Goal: Download file/media

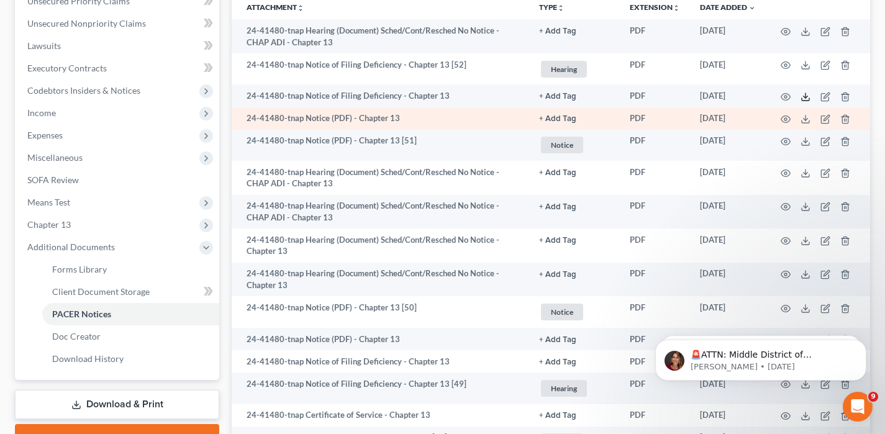
scroll to position [308, 0]
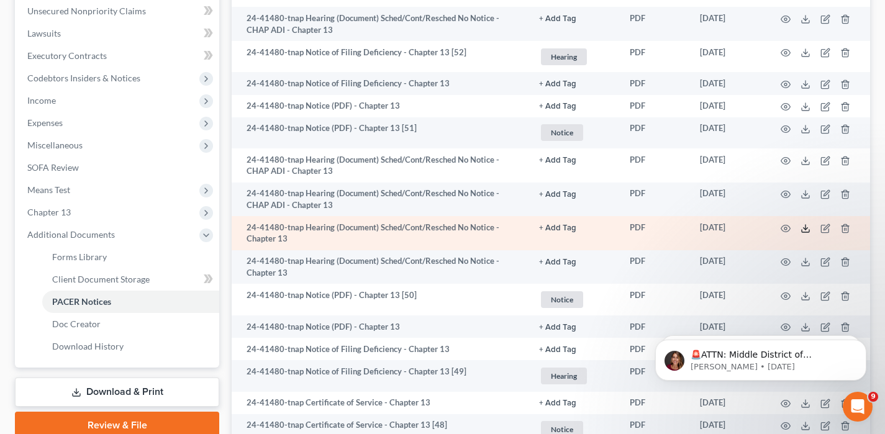
click at [803, 229] on icon at bounding box center [806, 229] width 10 height 10
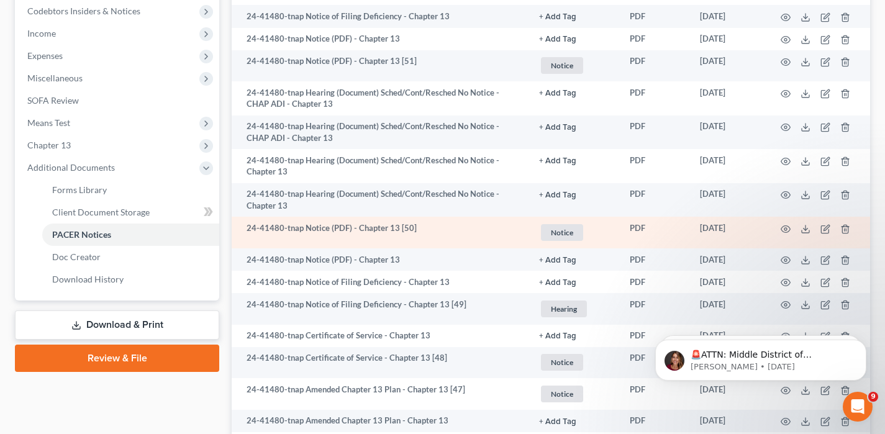
scroll to position [382, 0]
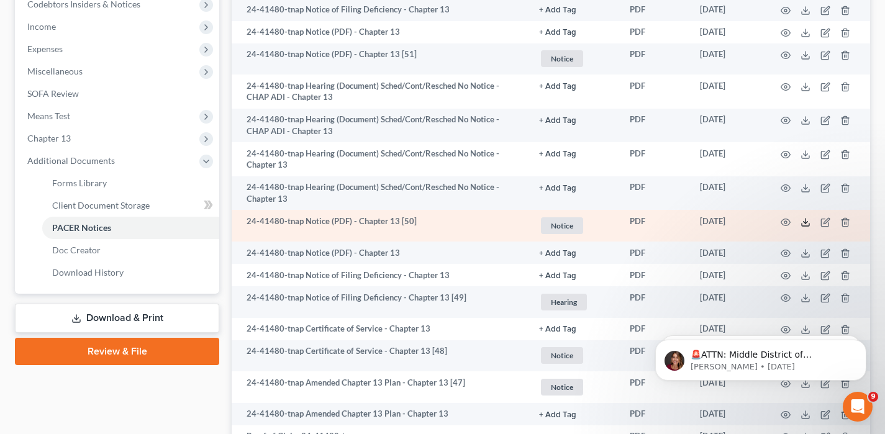
click at [804, 224] on icon at bounding box center [806, 222] width 10 height 10
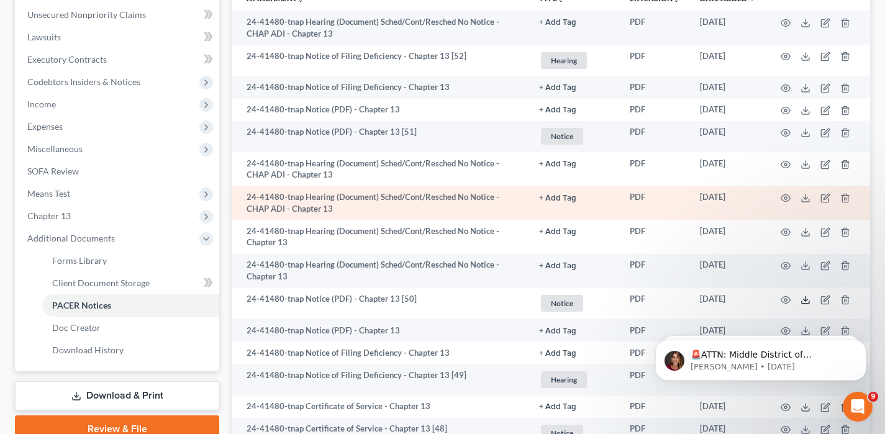
scroll to position [285, 0]
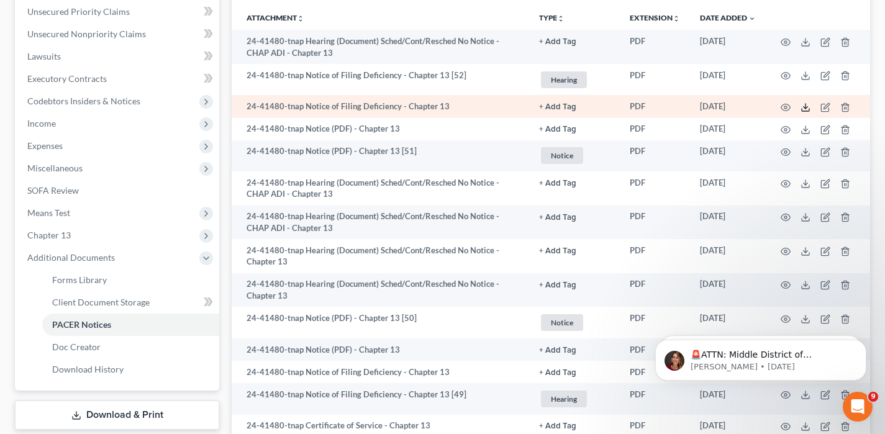
click at [807, 108] on icon at bounding box center [806, 107] width 10 height 10
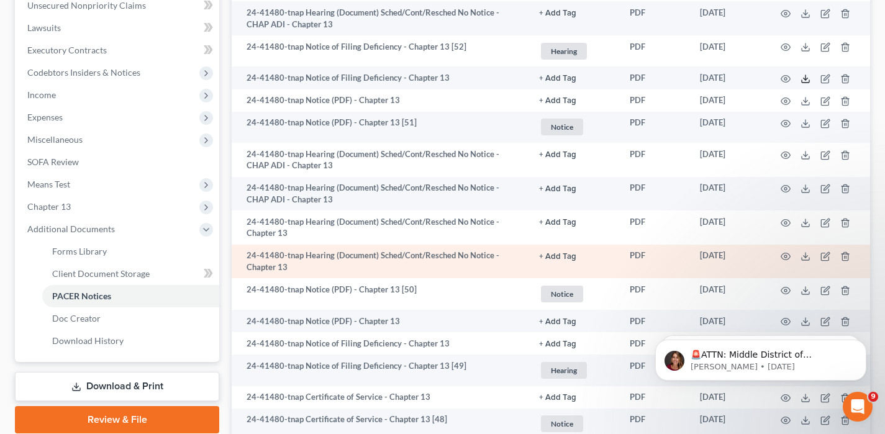
scroll to position [313, 0]
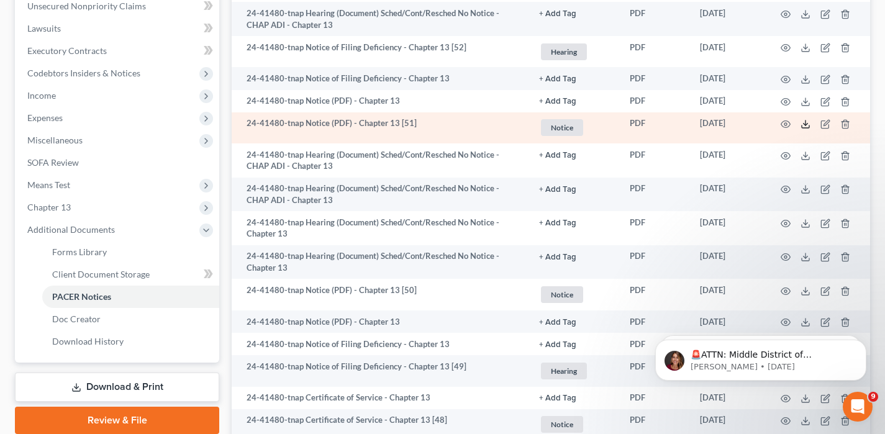
click at [804, 124] on icon at bounding box center [806, 124] width 10 height 10
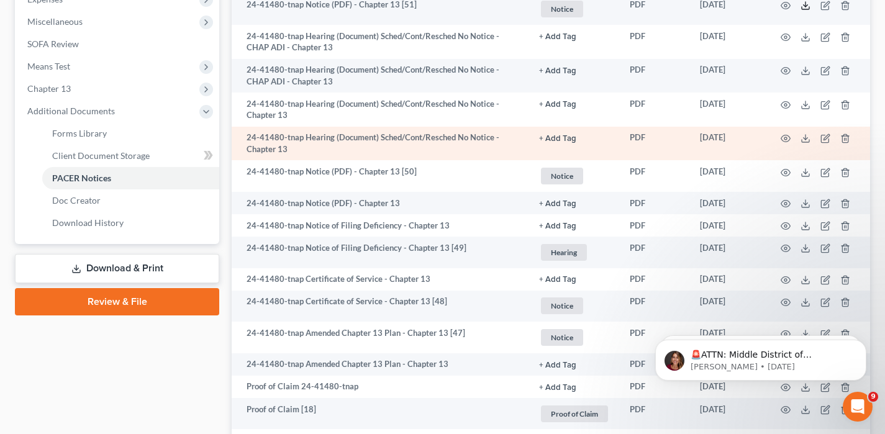
scroll to position [433, 0]
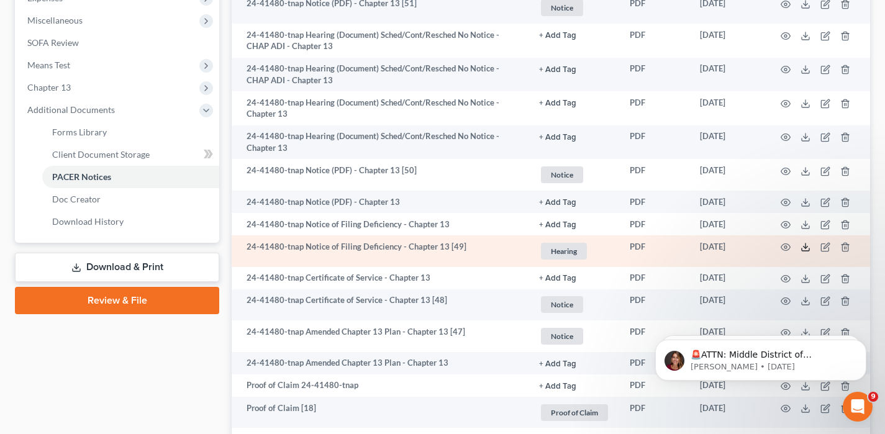
click at [802, 246] on icon at bounding box center [806, 247] width 10 height 10
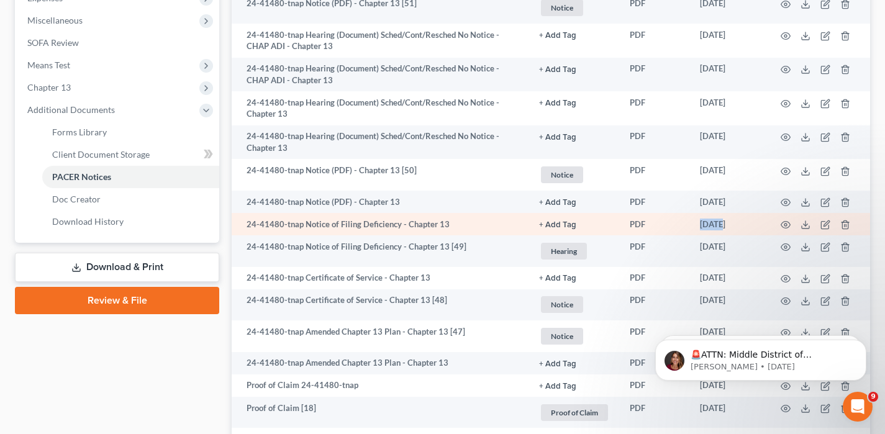
drag, startPoint x: 701, startPoint y: 221, endPoint x: 724, endPoint y: 222, distance: 23.6
click at [724, 222] on td "[DATE]" at bounding box center [728, 224] width 76 height 22
click at [806, 223] on icon at bounding box center [806, 225] width 10 height 10
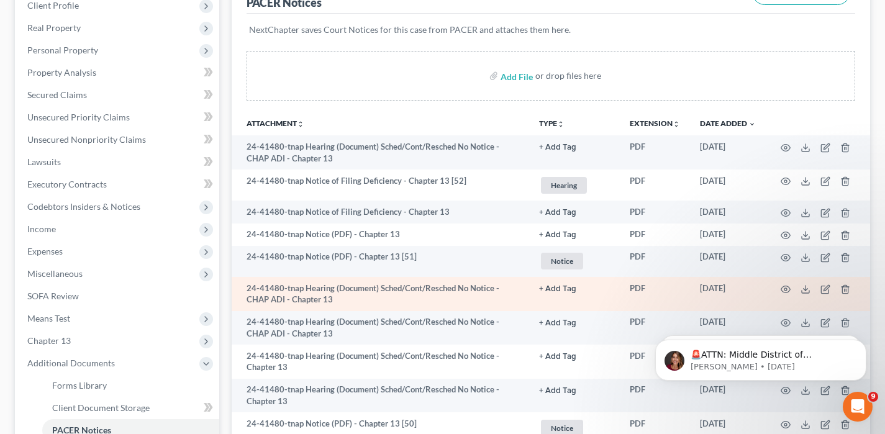
scroll to position [174, 0]
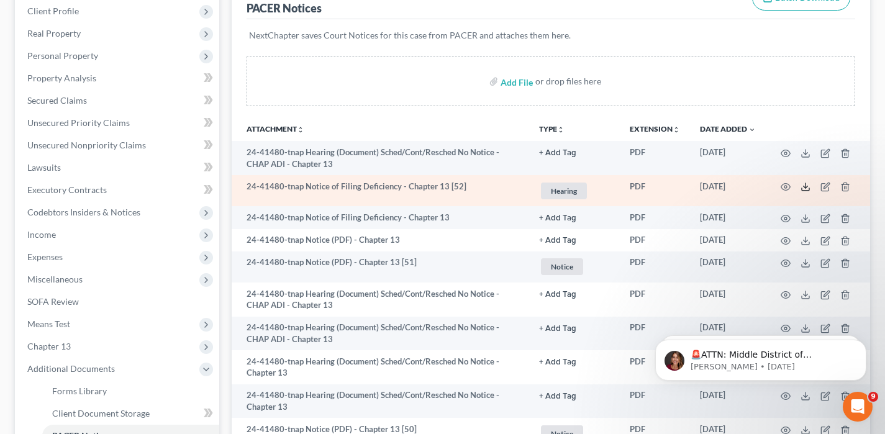
click at [810, 189] on icon at bounding box center [806, 187] width 10 height 10
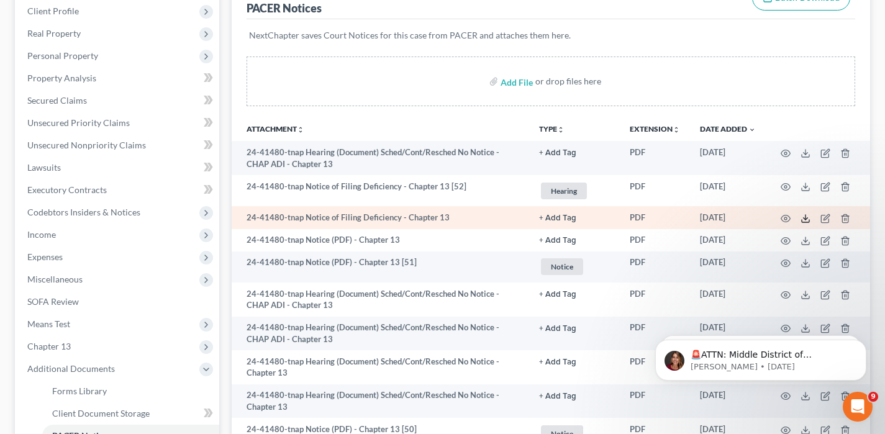
click at [809, 219] on icon at bounding box center [806, 219] width 10 height 10
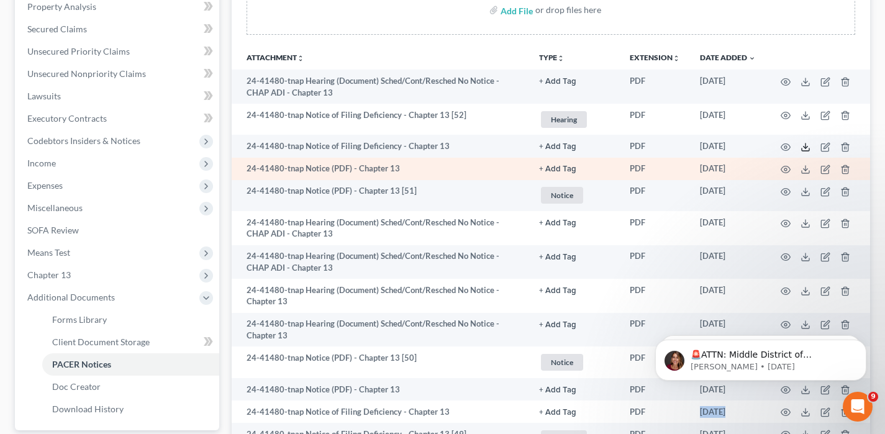
scroll to position [258, 0]
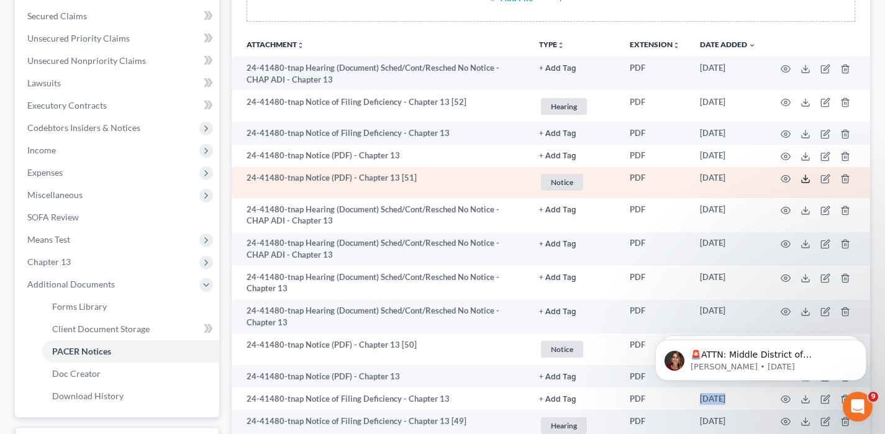
click at [804, 181] on icon at bounding box center [806, 179] width 10 height 10
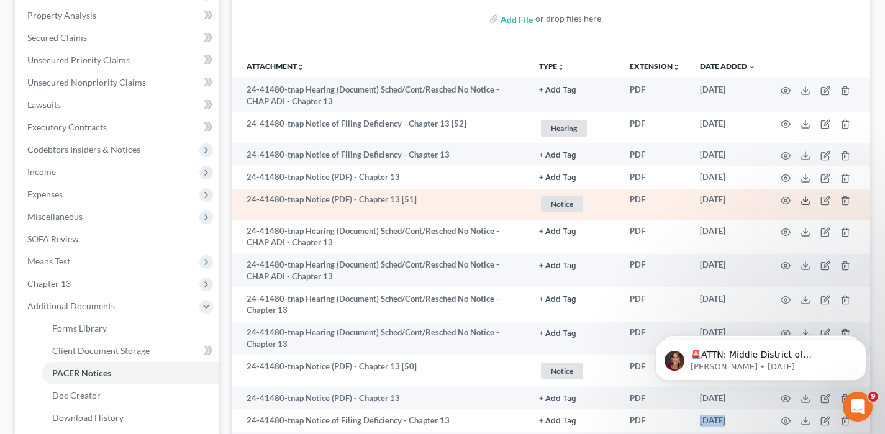
scroll to position [222, 0]
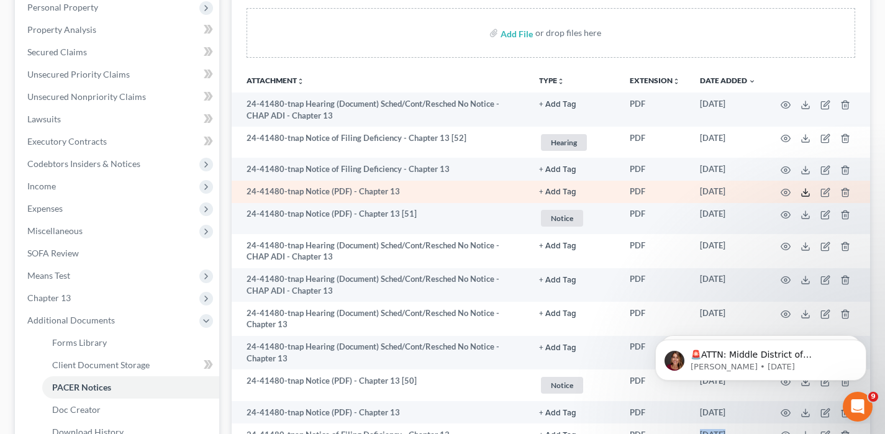
click at [804, 190] on icon at bounding box center [806, 193] width 10 height 10
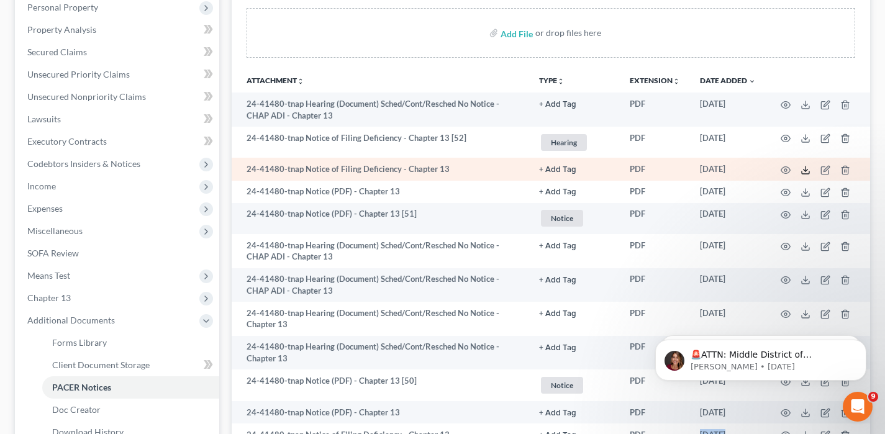
click at [804, 170] on polyline at bounding box center [806, 170] width 4 height 2
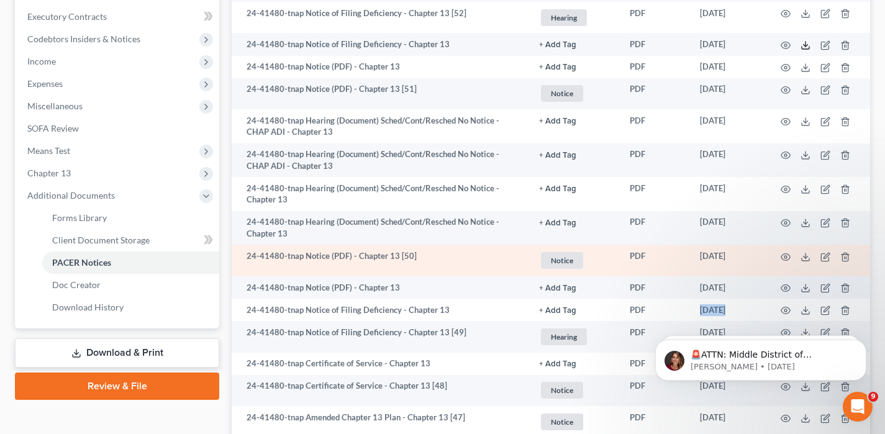
scroll to position [350, 0]
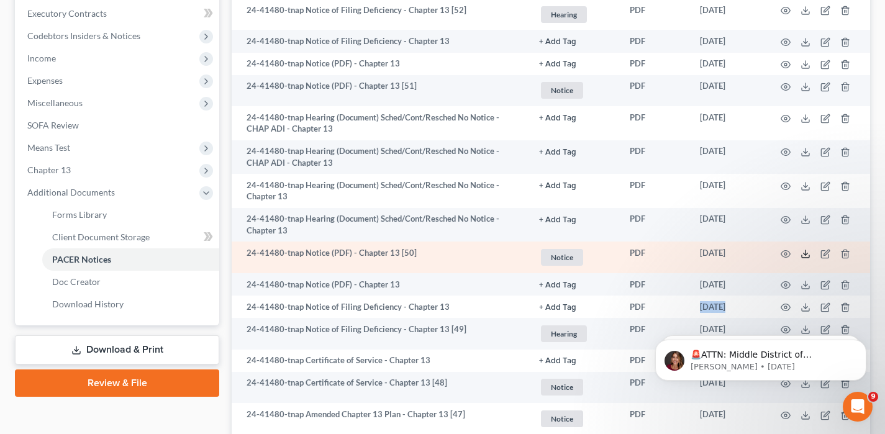
click at [806, 255] on icon at bounding box center [806, 254] width 10 height 10
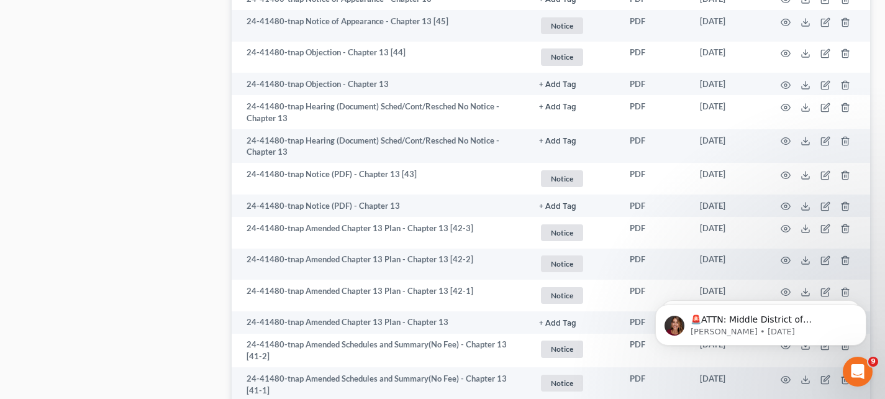
scroll to position [1002, 0]
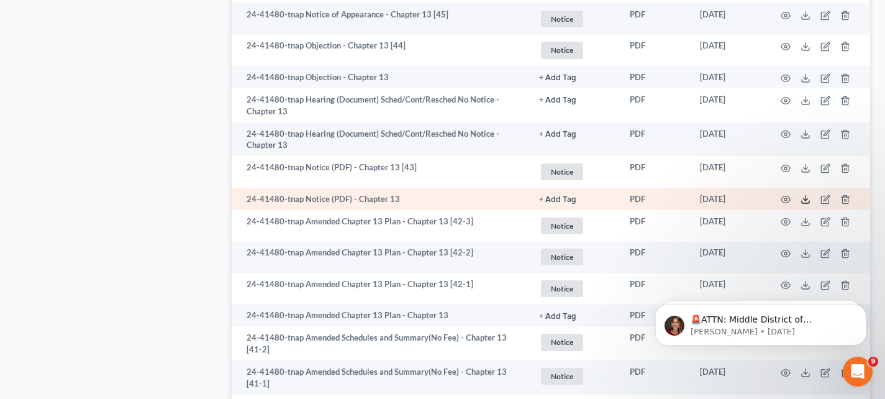
click at [804, 202] on icon at bounding box center [806, 199] width 10 height 10
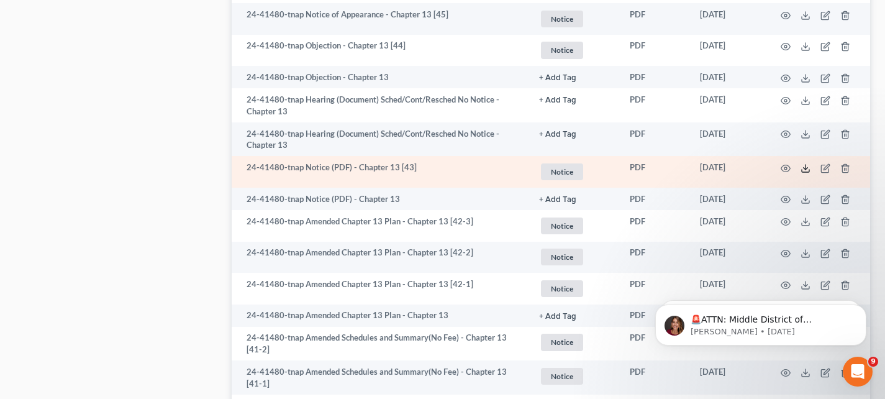
click at [807, 166] on icon at bounding box center [806, 168] width 10 height 10
